Goal: Task Accomplishment & Management: Manage account settings

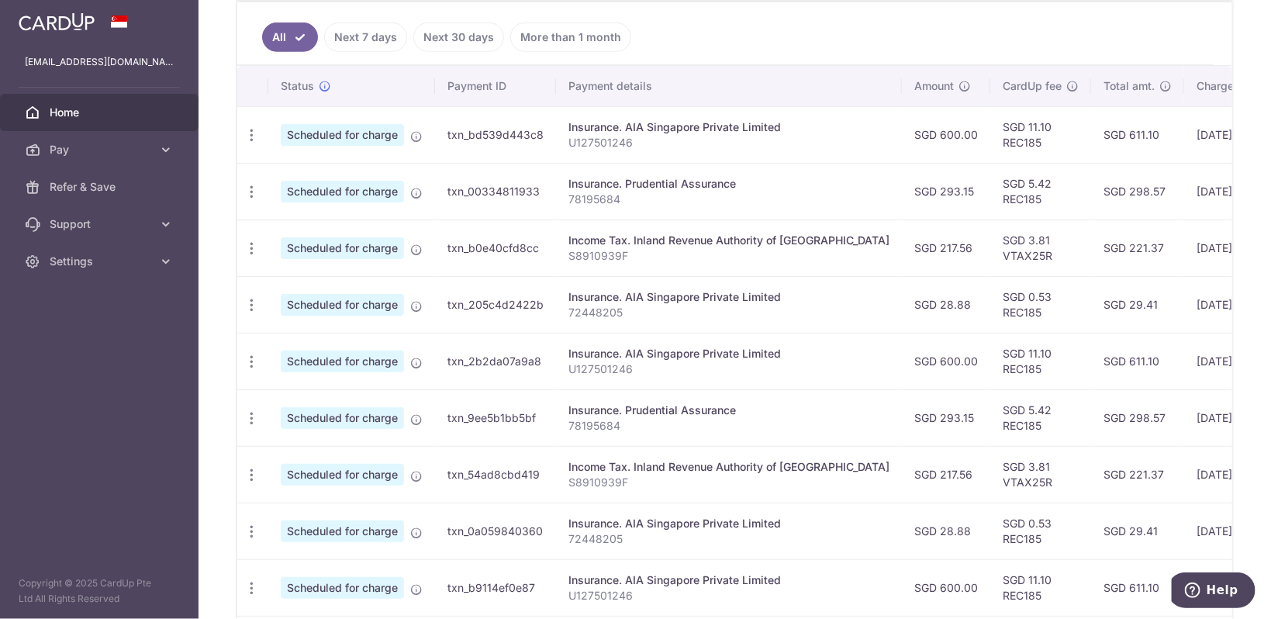
scroll to position [543, 0]
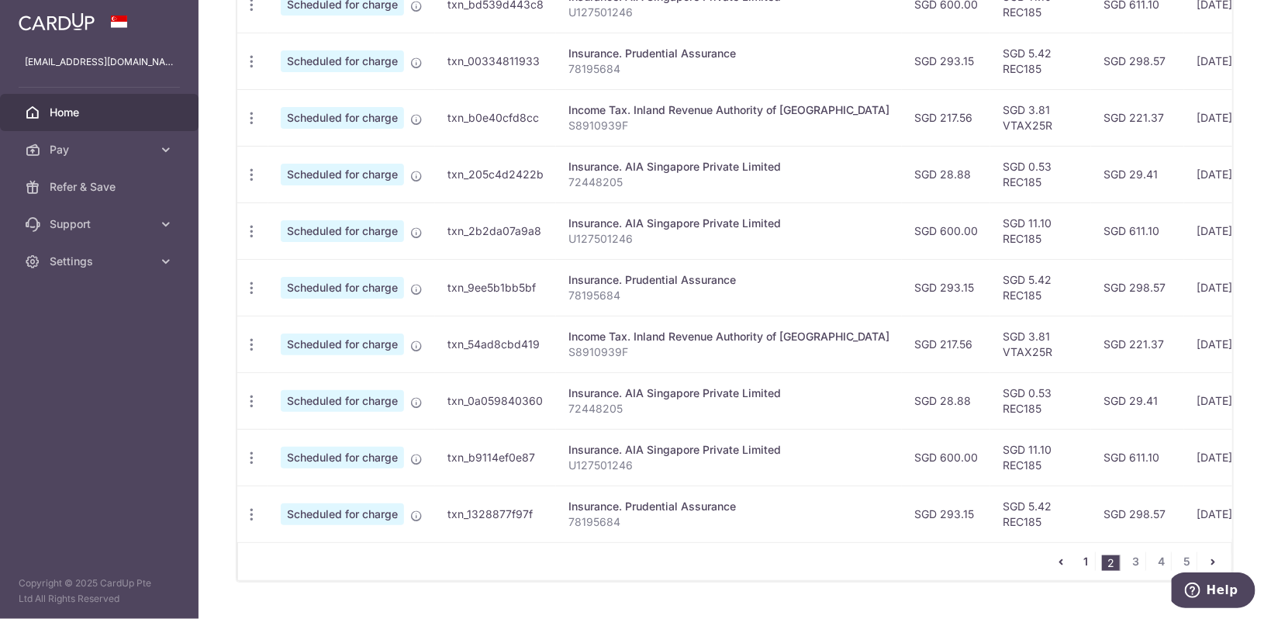
click at [1083, 560] on link "1" at bounding box center [1085, 561] width 19 height 19
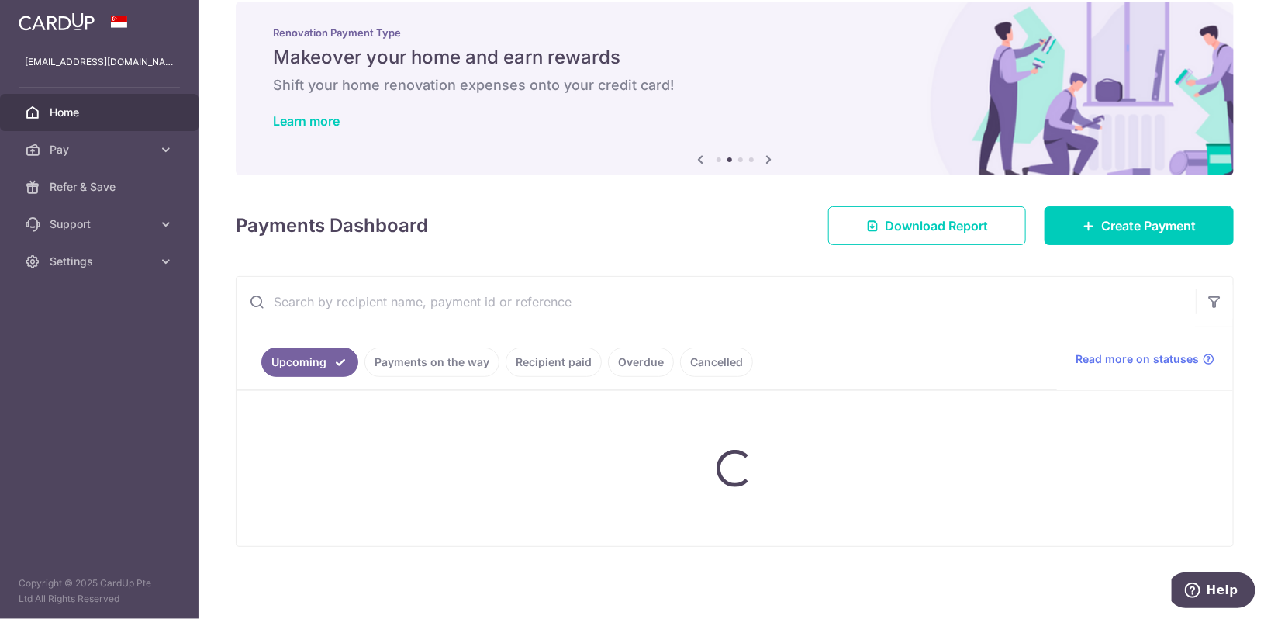
scroll to position [12, 0]
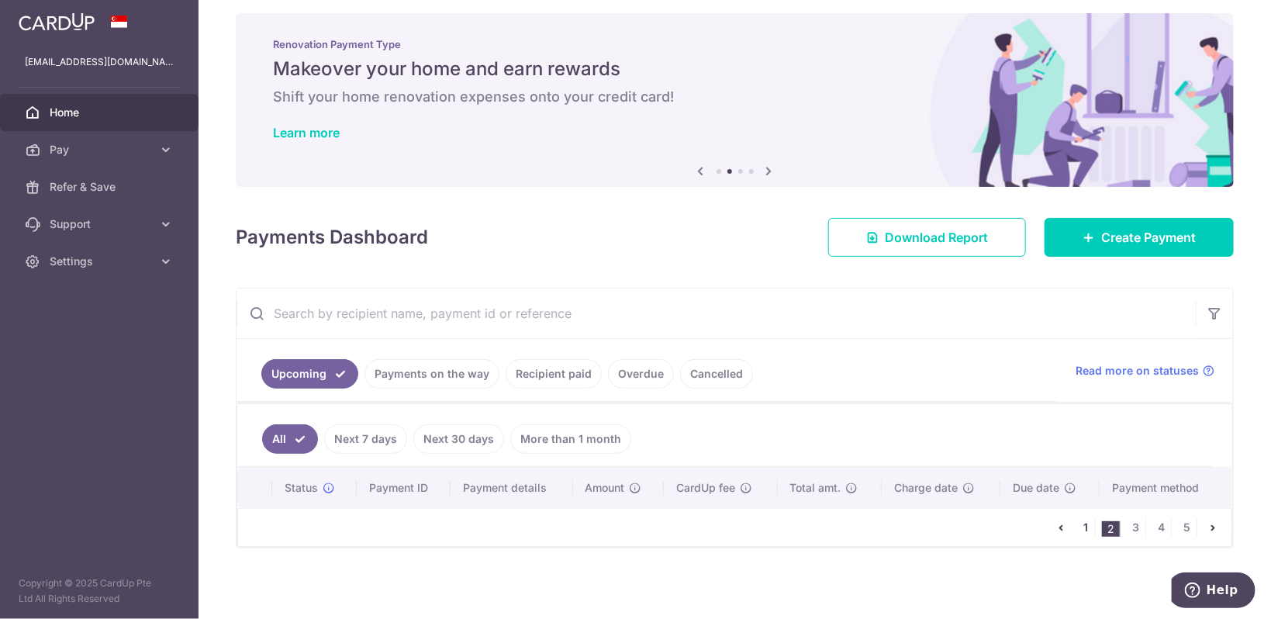
click at [1088, 526] on link "1" at bounding box center [1085, 527] width 19 height 19
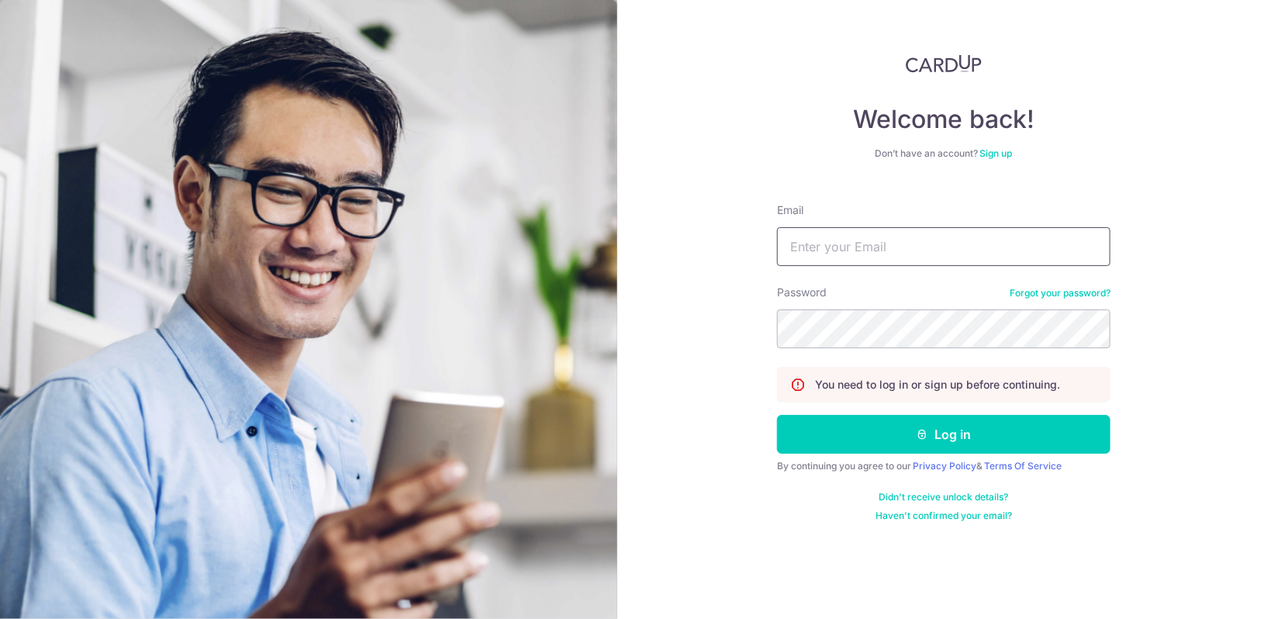
click at [875, 240] on input "Email" at bounding box center [943, 246] width 333 height 39
type input "[EMAIL_ADDRESS][DOMAIN_NAME]"
click at [777, 415] on button "Log in" at bounding box center [943, 434] width 333 height 39
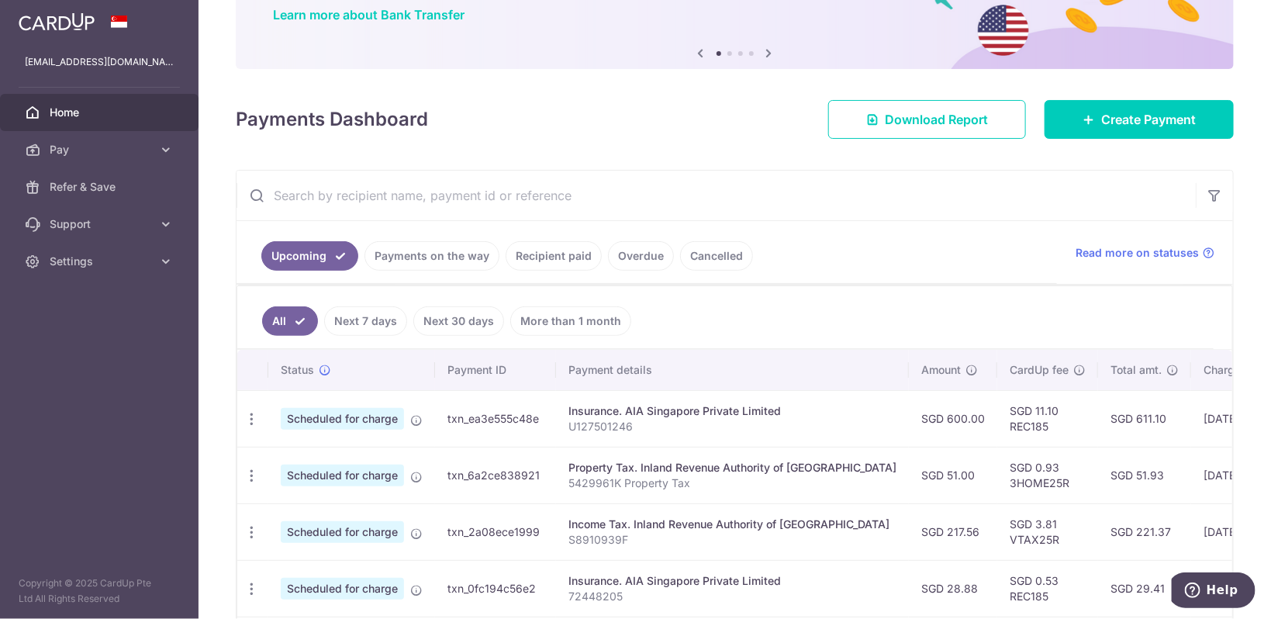
scroll to position [260, 0]
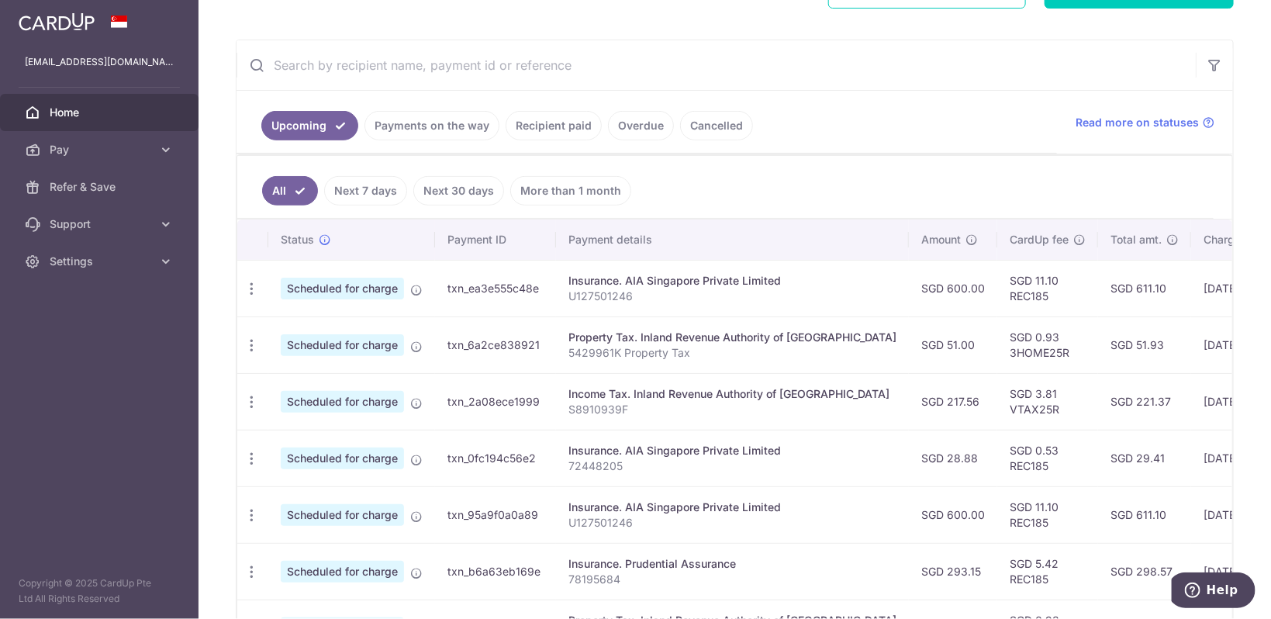
drag, startPoint x: 1104, startPoint y: 347, endPoint x: 1049, endPoint y: 340, distance: 55.5
click at [1098, 340] on td "SGD 51.93" at bounding box center [1144, 344] width 93 height 57
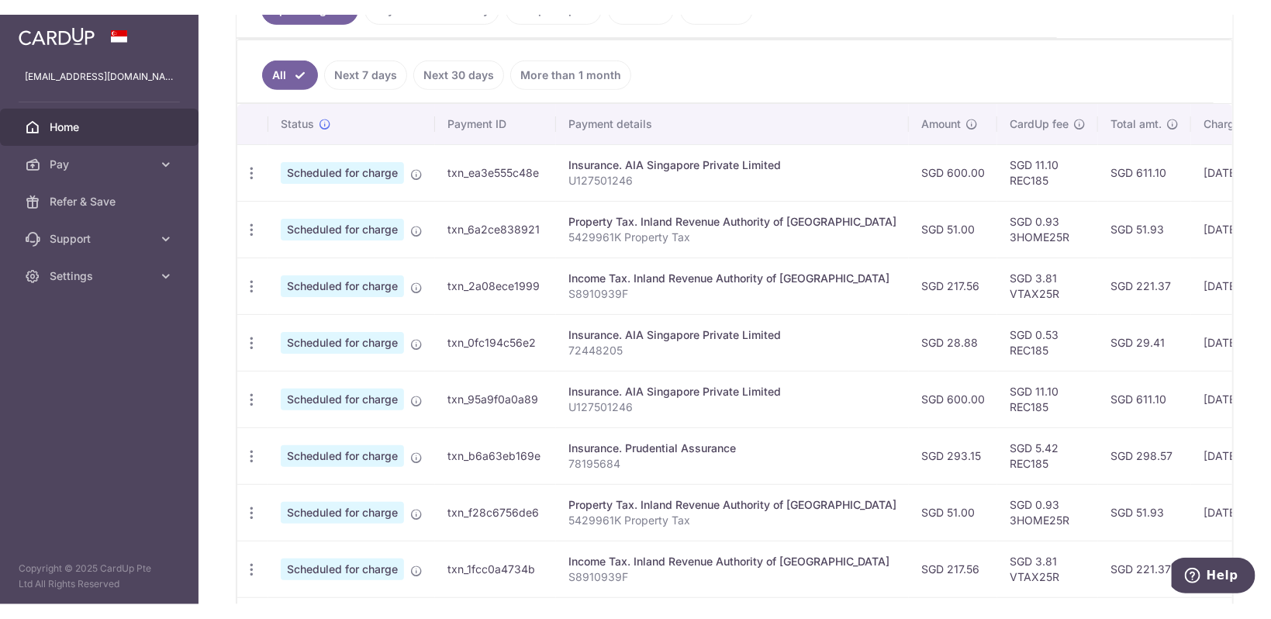
scroll to position [371, 0]
